Goal: Task Accomplishment & Management: Use online tool/utility

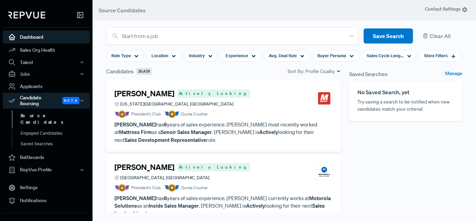
click at [31, 38] on link "Dashboard" at bounding box center [46, 36] width 87 height 13
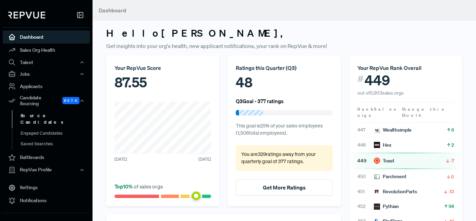
click at [39, 111] on link "Source Candidates" at bounding box center [55, 118] width 87 height 17
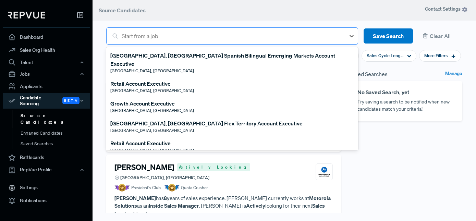
click at [136, 41] on div "Start from a job" at bounding box center [231, 36] width 227 height 12
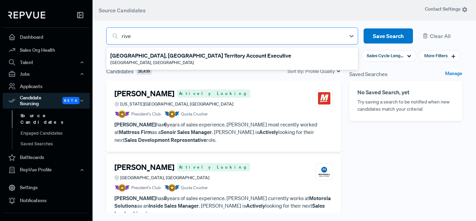
type input "river"
click at [136, 57] on div "[GEOGRAPHIC_DATA], [GEOGRAPHIC_DATA] Territory Account Executive" at bounding box center [200, 55] width 181 height 8
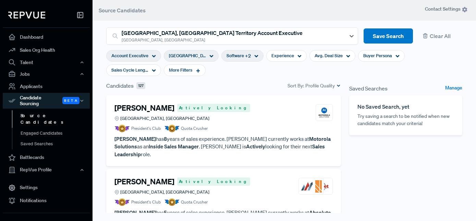
click at [242, 123] on article "[PERSON_NAME] Actively Looking [GEOGRAPHIC_DATA], [GEOGRAPHIC_DATA] President's…" at bounding box center [223, 117] width 218 height 29
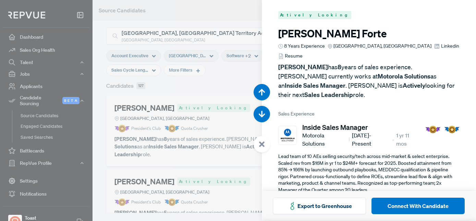
click at [242, 96] on div at bounding box center [238, 110] width 476 height 221
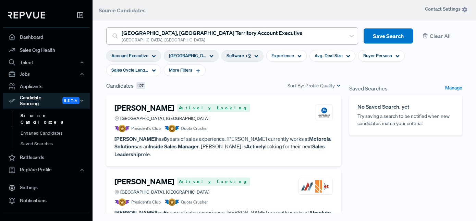
click at [242, 42] on div "[GEOGRAPHIC_DATA], [GEOGRAPHIC_DATA]" at bounding box center [232, 40] width 220 height 6
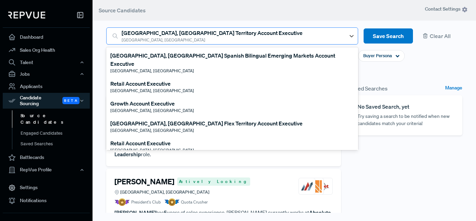
scroll to position [580, 0]
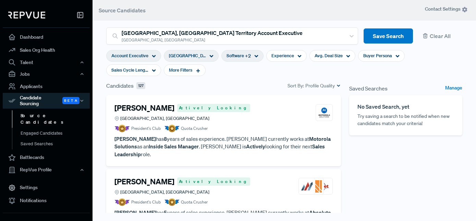
click at [375, 185] on div "Saved Searches Manage No Saved Search, yet Try saving a search to be notified w…" at bounding box center [405, 172] width 121 height 183
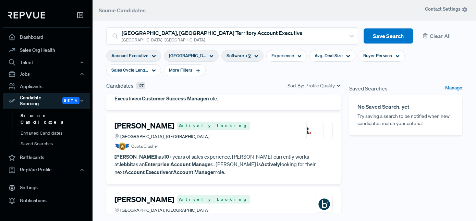
scroll to position [162, 0]
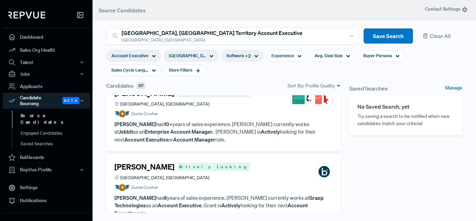
click at [266, 194] on p "[PERSON_NAME] has 6 years of sales experience. [PERSON_NAME] currently works at…" at bounding box center [223, 205] width 218 height 23
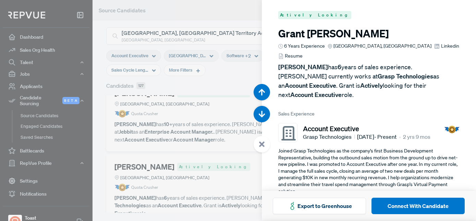
click at [302, 52] on span "Resume" at bounding box center [294, 55] width 18 height 7
click at [235, 72] on div at bounding box center [238, 110] width 476 height 221
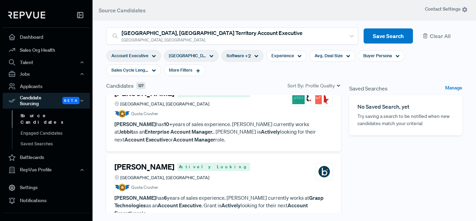
click at [209, 55] on icon at bounding box center [211, 56] width 4 height 4
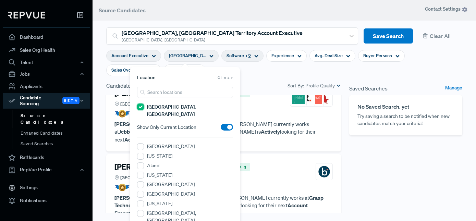
click at [139, 108] on CA "[GEOGRAPHIC_DATA], [GEOGRAPHIC_DATA]" at bounding box center [140, 106] width 7 height 7
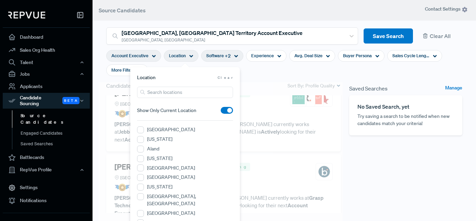
click at [142, 108] on span "Show Only Current Location" at bounding box center [166, 110] width 59 height 7
click at [151, 90] on input "search" at bounding box center [185, 92] width 96 height 11
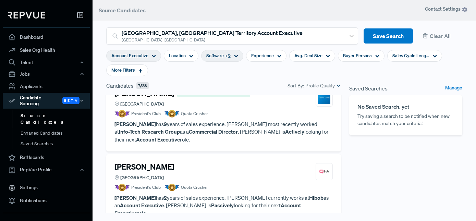
click at [34, 14] on img at bounding box center [26, 15] width 37 height 7
click at [38, 18] on div at bounding box center [46, 16] width 87 height 22
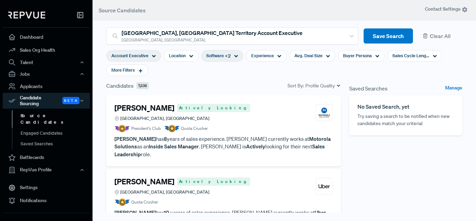
click at [218, 200] on article "Wellesley [PERSON_NAME] Actively Looking [GEOGRAPHIC_DATA], [GEOGRAPHIC_DATA] Q…" at bounding box center [223, 204] width 218 height 54
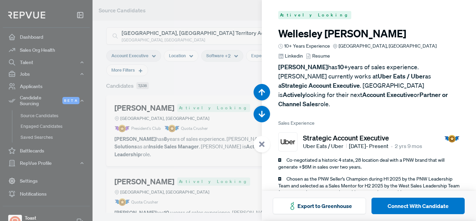
click at [235, 95] on div at bounding box center [238, 110] width 476 height 221
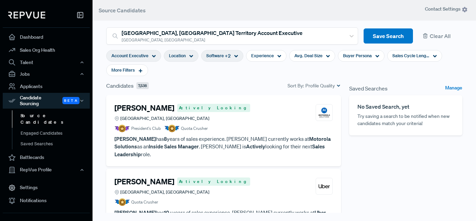
click at [186, 61] on div "Location" at bounding box center [181, 56] width 35 height 12
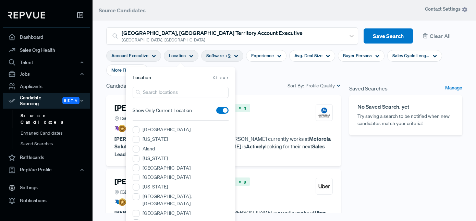
click at [253, 89] on div "Candidates 7,538 Sort By: Profile Quality" at bounding box center [223, 85] width 235 height 8
